Goal: Check status: Check status

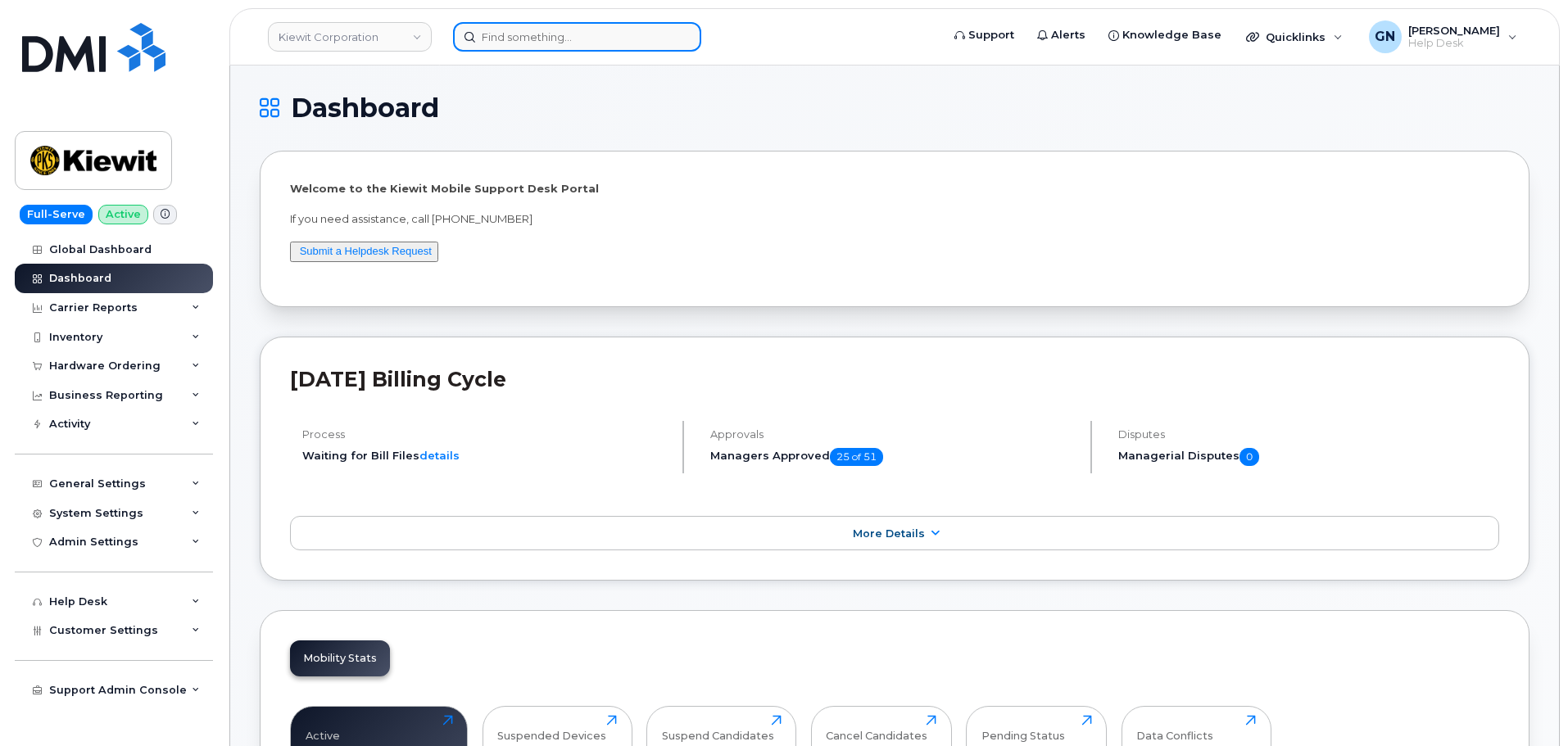
click at [576, 50] on input at bounding box center [577, 36] width 248 height 29
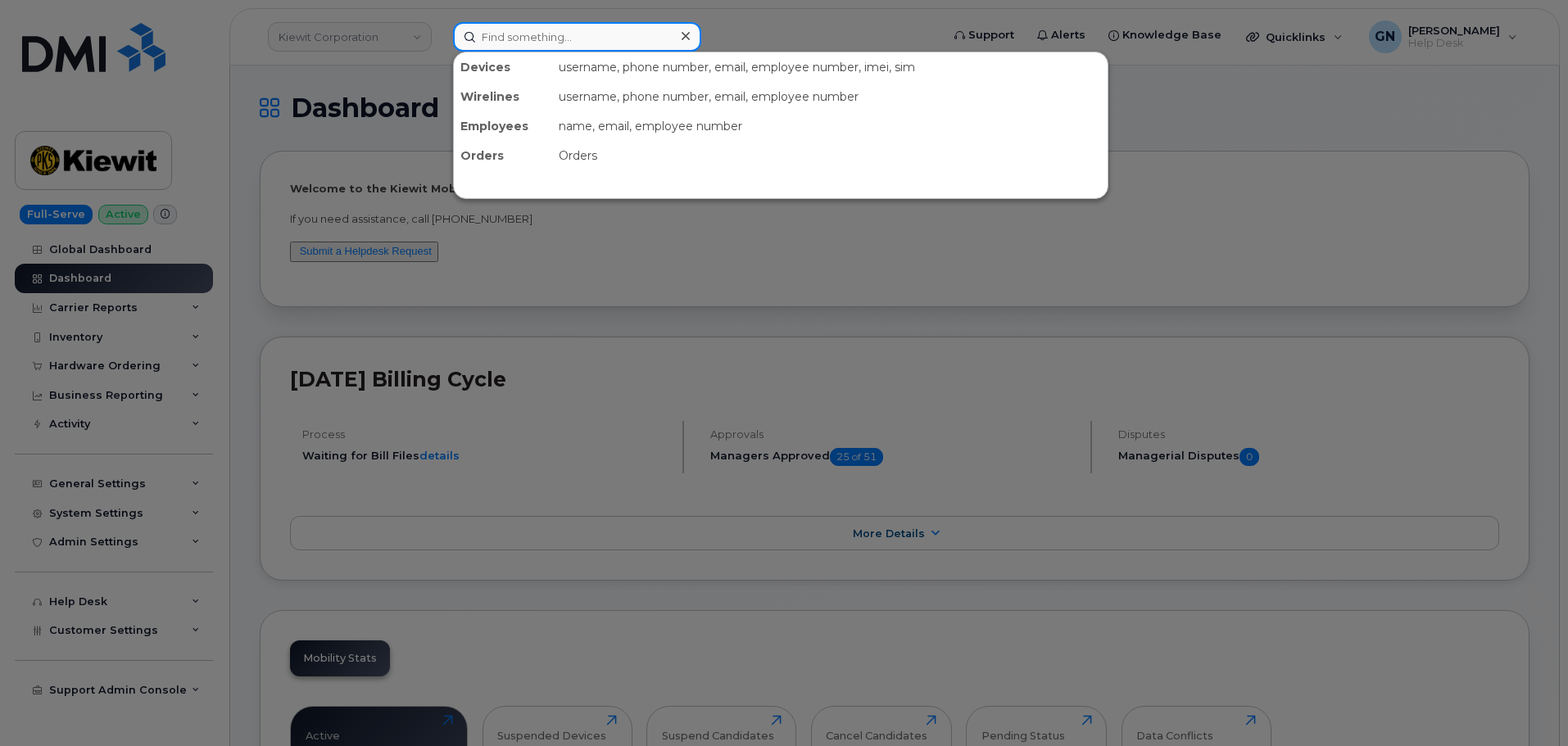
paste input "8656040693"
type input "8656040693"
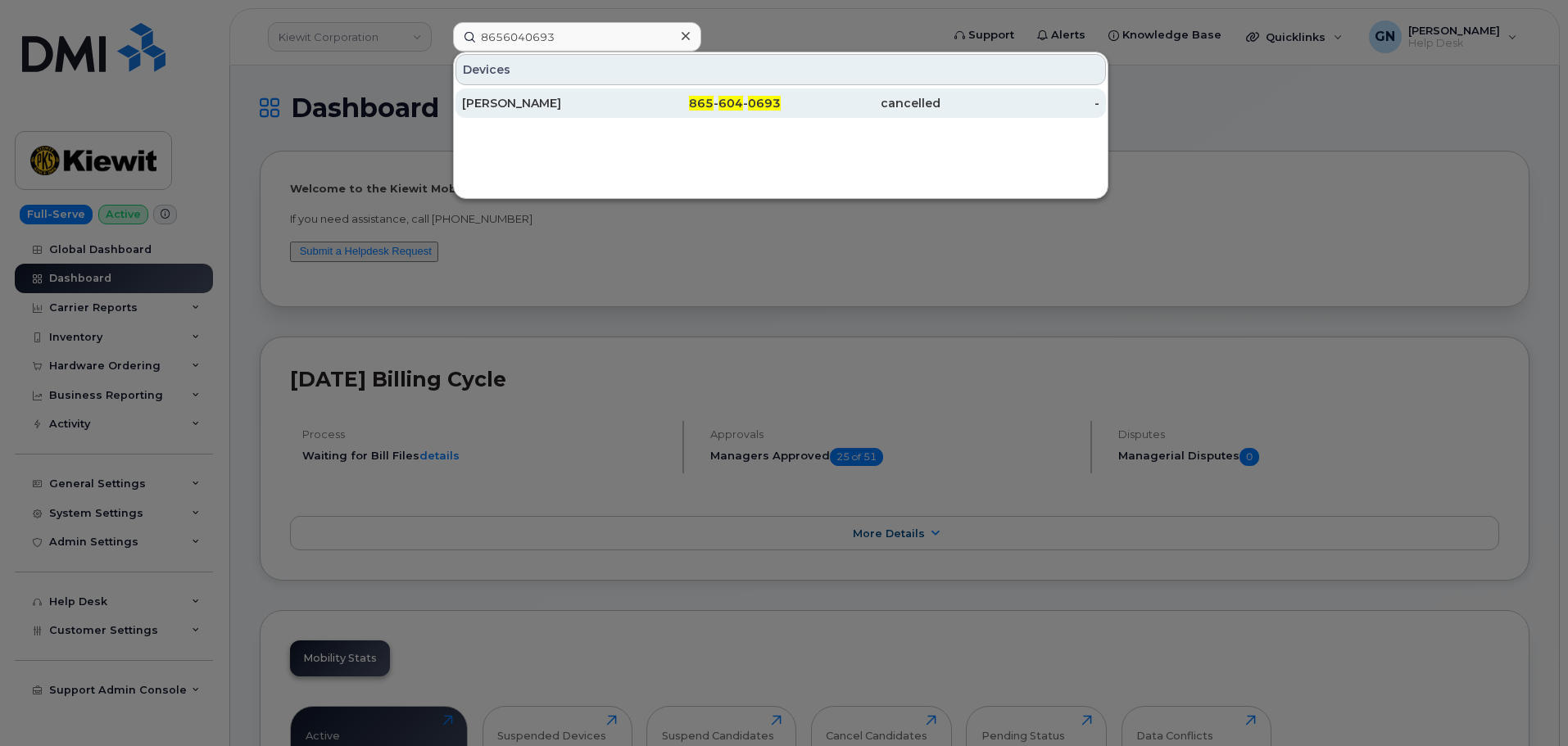
click at [580, 99] on div "[PERSON_NAME]" at bounding box center [542, 103] width 160 height 16
